Goal: Browse casually

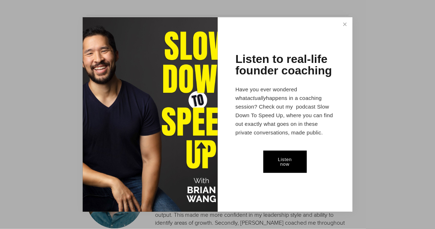
scroll to position [851, 0]
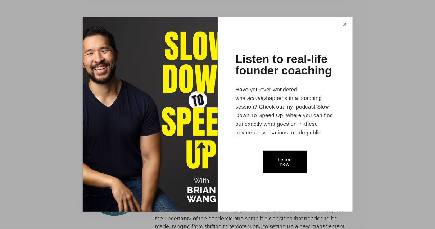
click at [346, 23] on link "Close" at bounding box center [345, 24] width 13 height 13
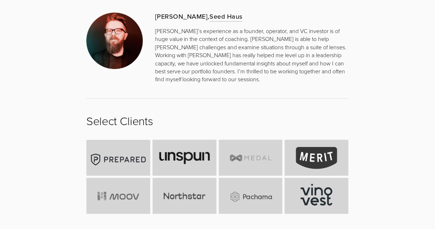
scroll to position [2149, 0]
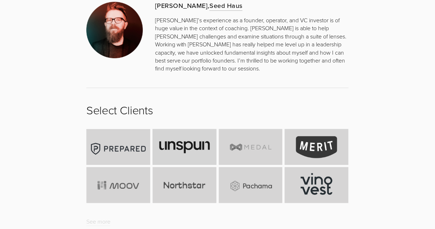
click at [102, 218] on link "See more" at bounding box center [98, 222] width 24 height 9
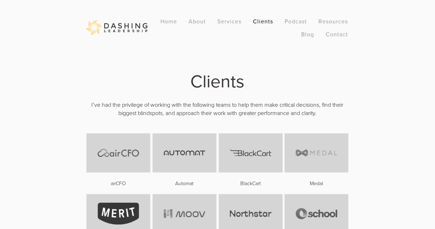
scroll to position [19, 0]
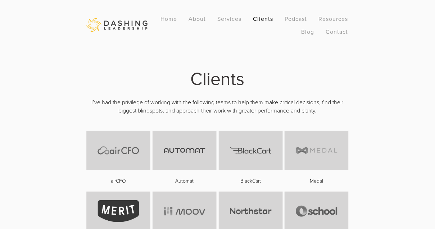
click at [236, 150] on img at bounding box center [251, 150] width 64 height 39
click at [174, 157] on img at bounding box center [185, 150] width 64 height 39
click at [106, 150] on img at bounding box center [118, 150] width 64 height 39
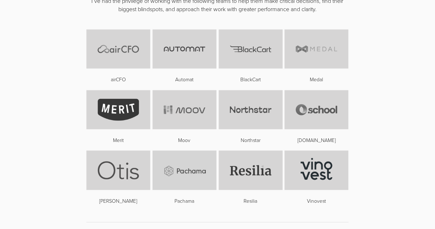
scroll to position [0, 0]
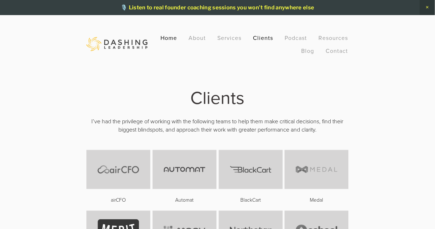
click at [169, 39] on link "Home" at bounding box center [169, 37] width 17 height 13
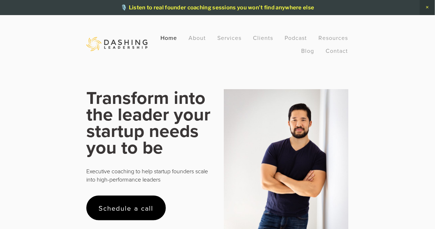
click at [171, 36] on link "Home" at bounding box center [169, 37] width 17 height 13
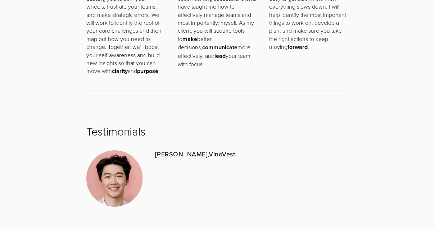
scroll to position [596, 0]
